Goal: Find specific page/section: Find specific page/section

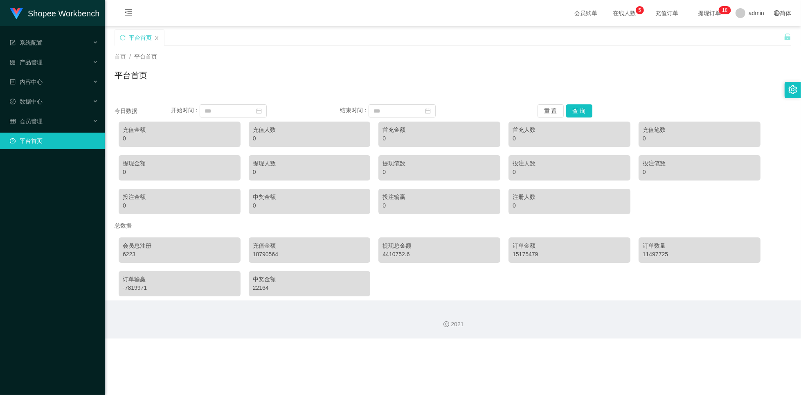
click at [778, 37] on div "平台首页" at bounding box center [448, 43] width 669 height 28
click at [784, 37] on icon "图标: unlock" at bounding box center [787, 37] width 6 height 7
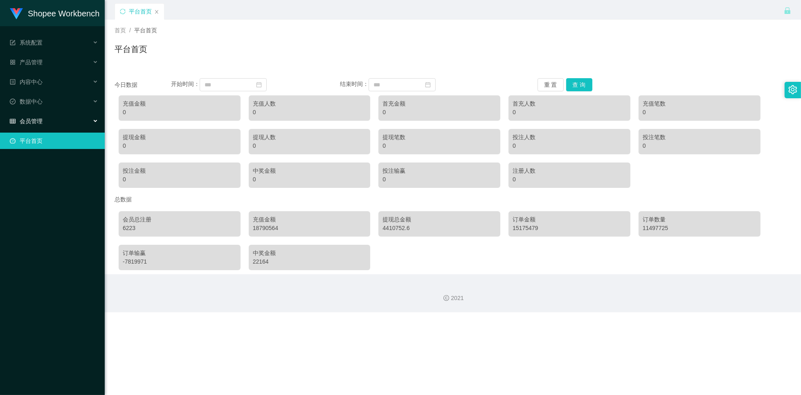
click at [92, 118] on div "会员管理" at bounding box center [52, 121] width 105 height 16
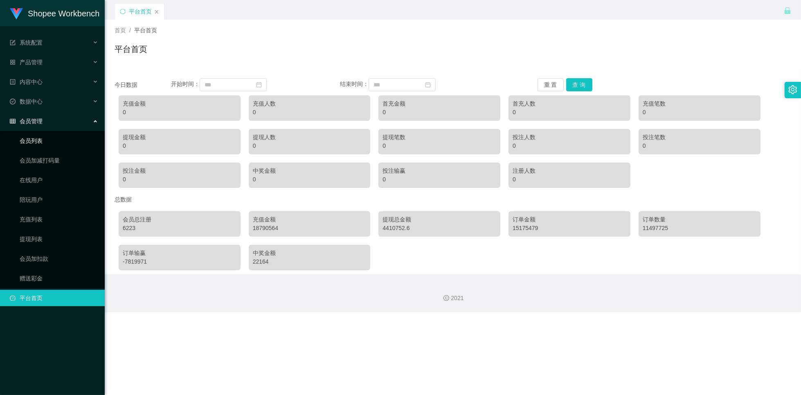
click at [67, 137] on link "会员列表" at bounding box center [59, 140] width 78 height 16
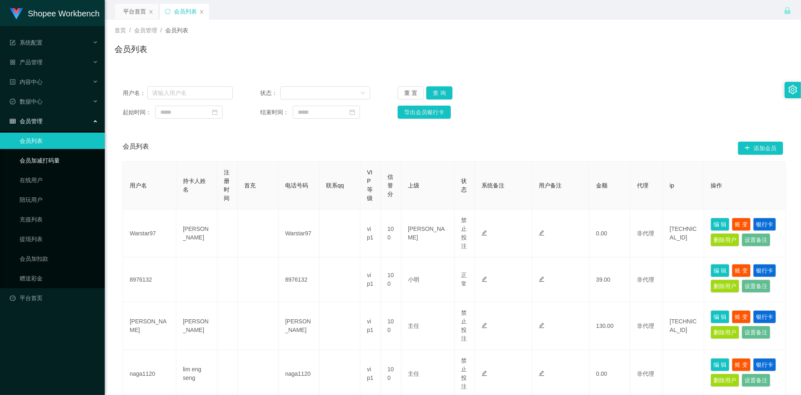
click at [53, 159] on link "会员加减打码量" at bounding box center [59, 160] width 78 height 16
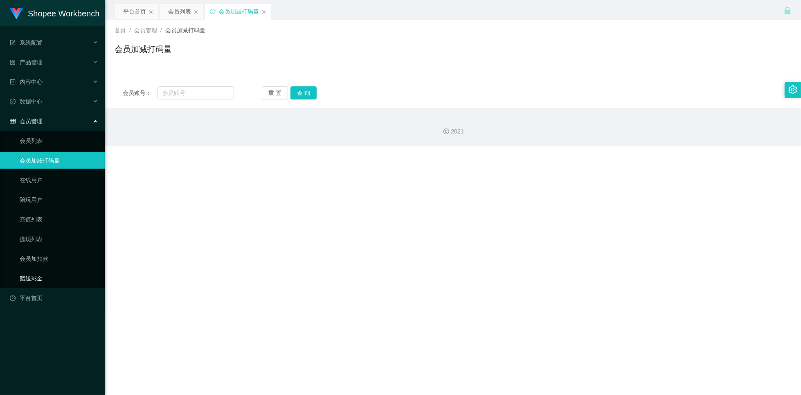
click at [35, 280] on link "赠送彩金" at bounding box center [59, 278] width 78 height 16
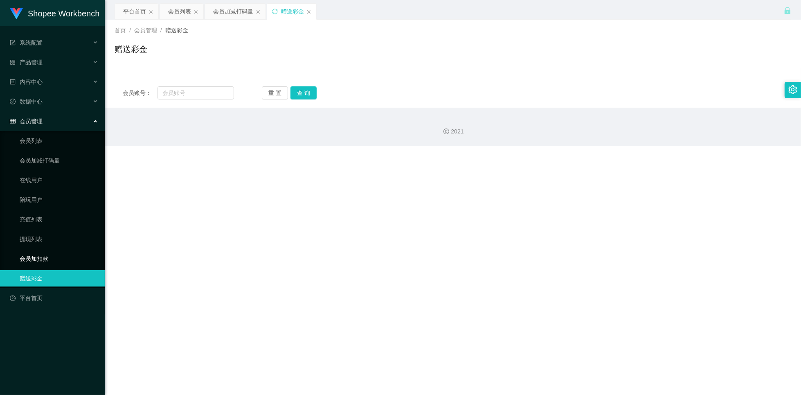
click at [40, 258] on link "会员加扣款" at bounding box center [59, 258] width 78 height 16
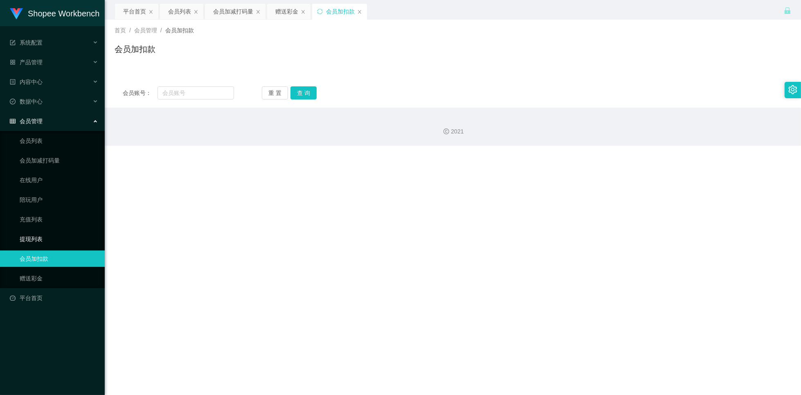
click at [35, 242] on link "提现列表" at bounding box center [59, 239] width 78 height 16
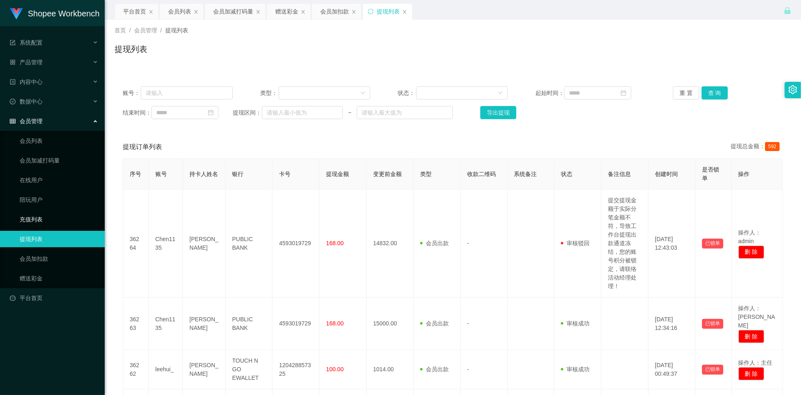
click at [35, 219] on link "充值列表" at bounding box center [59, 219] width 78 height 16
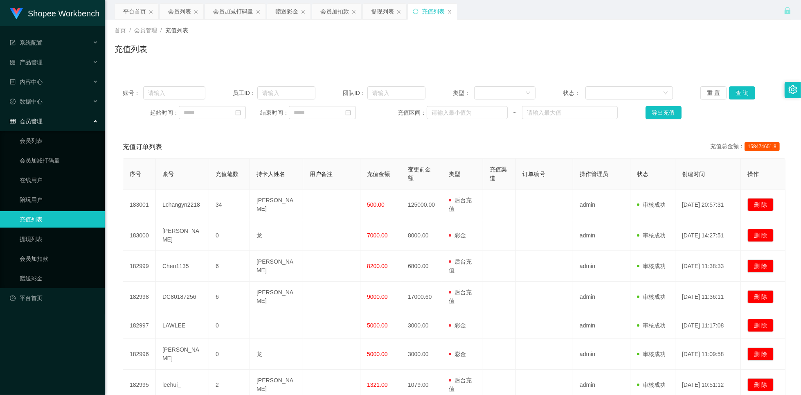
click at [97, 120] on div "会员管理" at bounding box center [52, 121] width 105 height 16
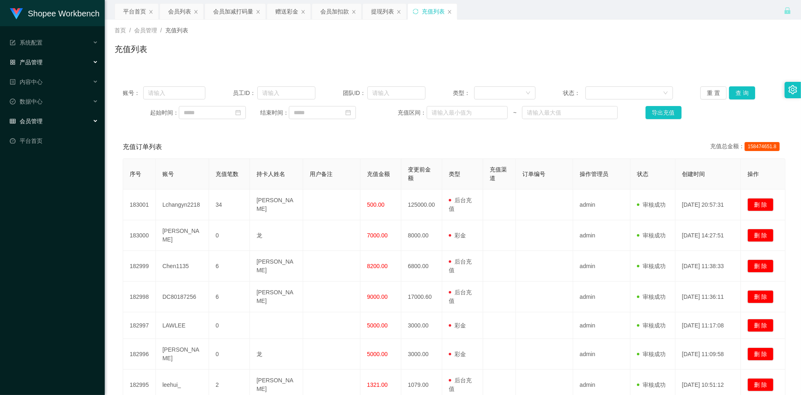
click at [93, 62] on div "产品管理" at bounding box center [52, 62] width 105 height 16
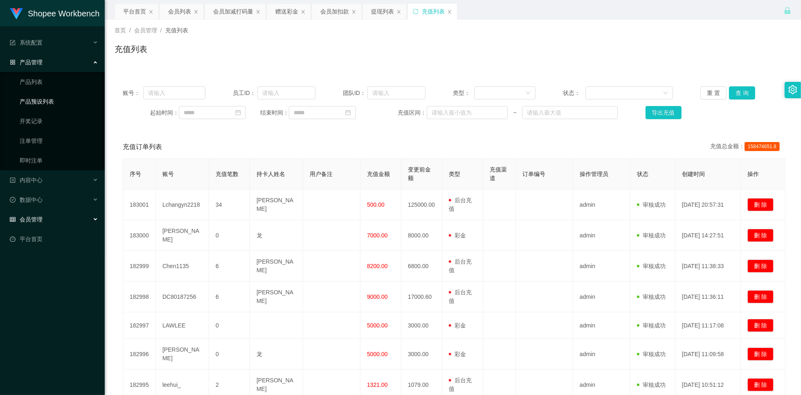
click at [46, 105] on link "产品预设列表" at bounding box center [59, 101] width 78 height 16
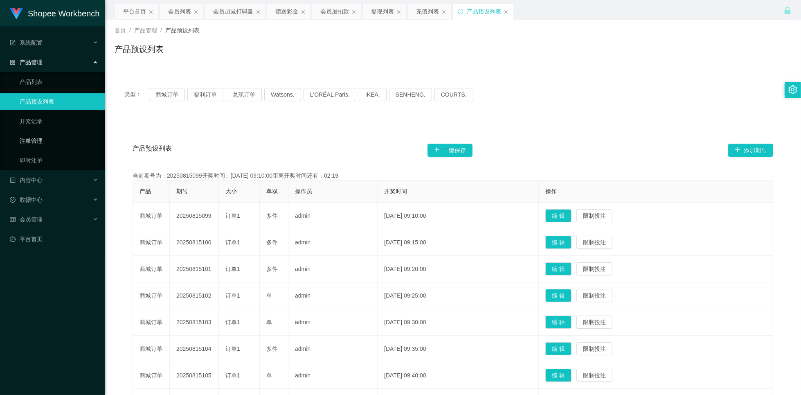
click at [36, 140] on link "注单管理" at bounding box center [59, 140] width 78 height 16
